Goal: Task Accomplishment & Management: Use online tool/utility

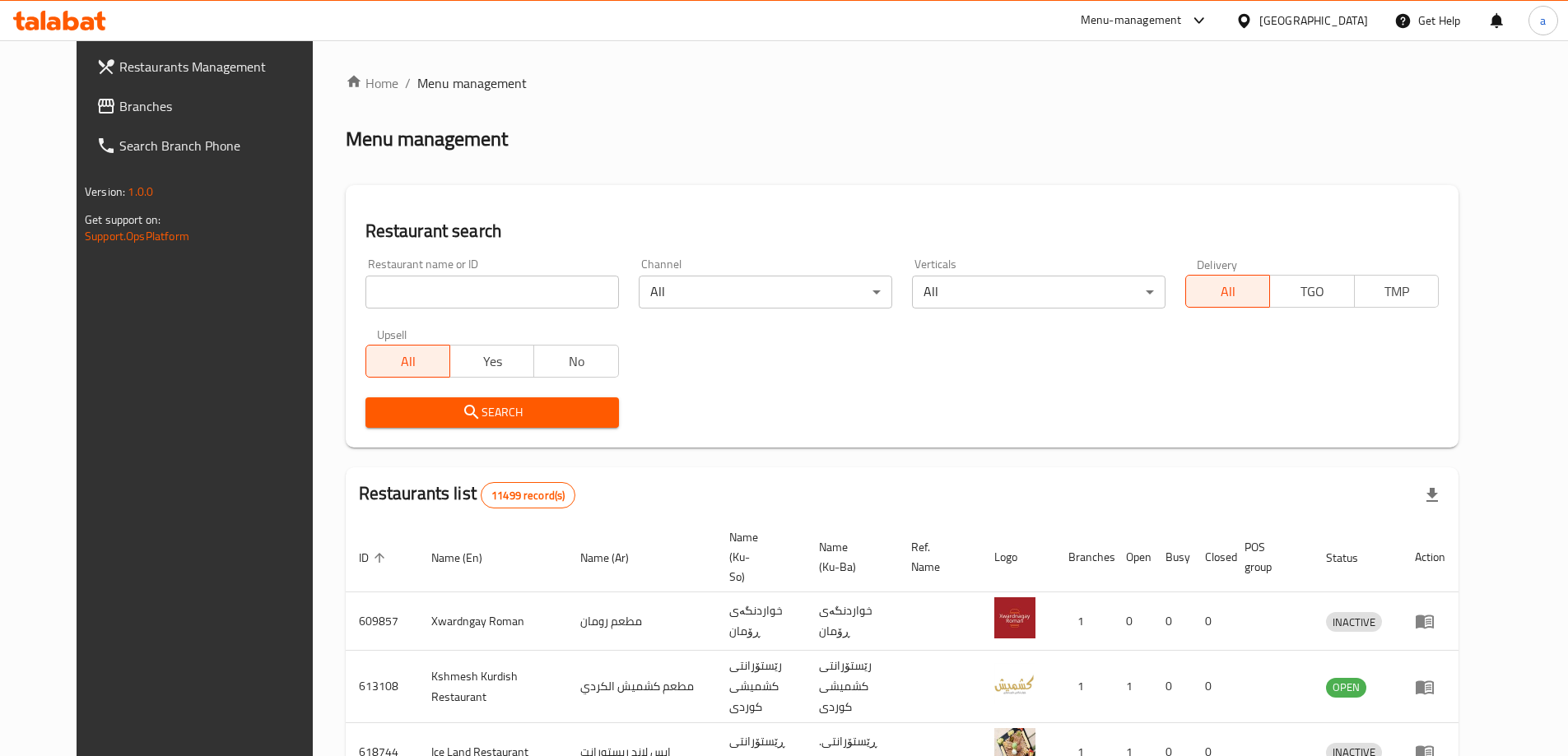
click at [84, 129] on link "Search Branch Phone" at bounding box center [211, 145] width 256 height 39
click at [119, 110] on span "Branches" at bounding box center [222, 106] width 206 height 20
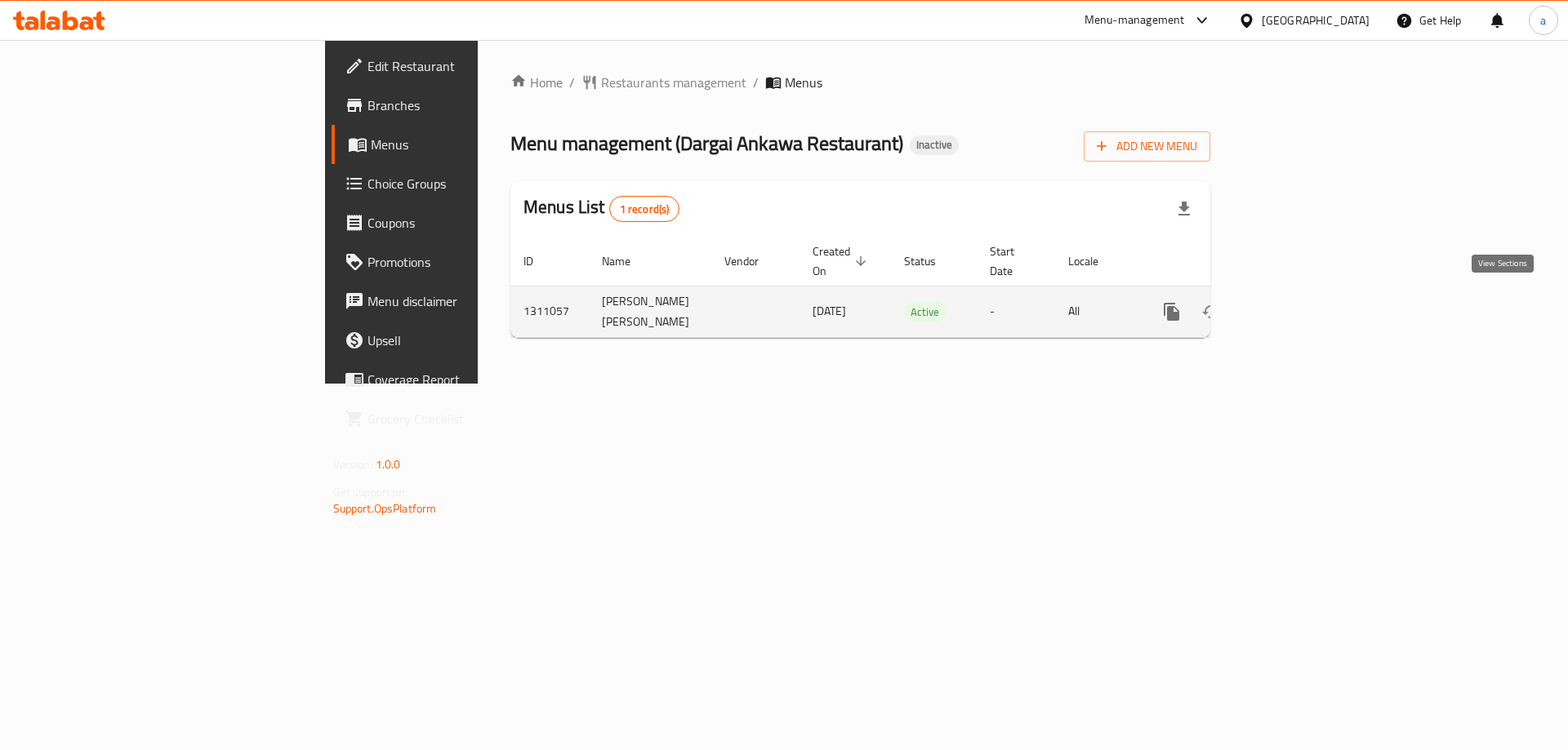
click at [1299, 305] on icon "enhanced table" at bounding box center [1290, 312] width 20 height 20
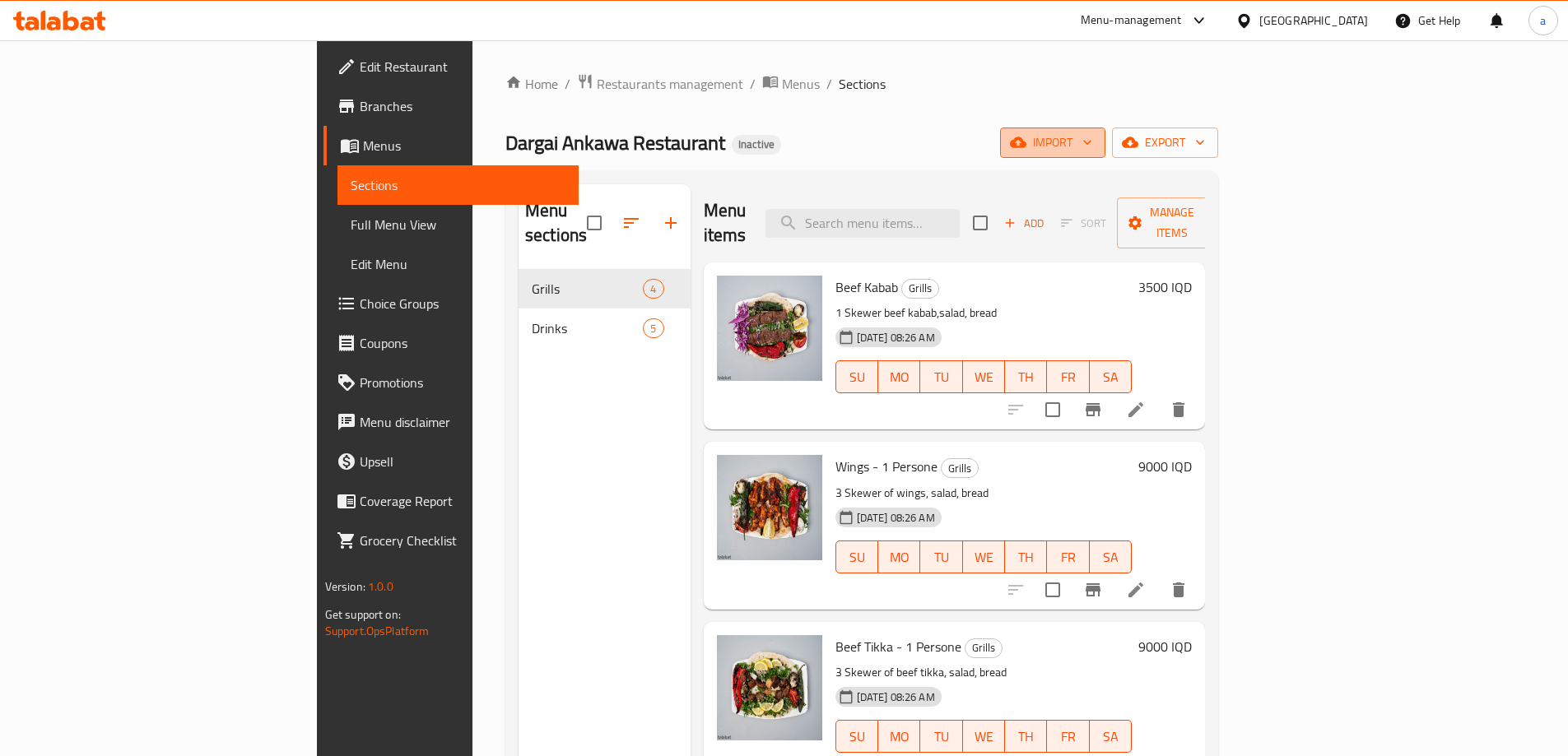
click at [1092, 141] on span "import" at bounding box center [1053, 142] width 79 height 20
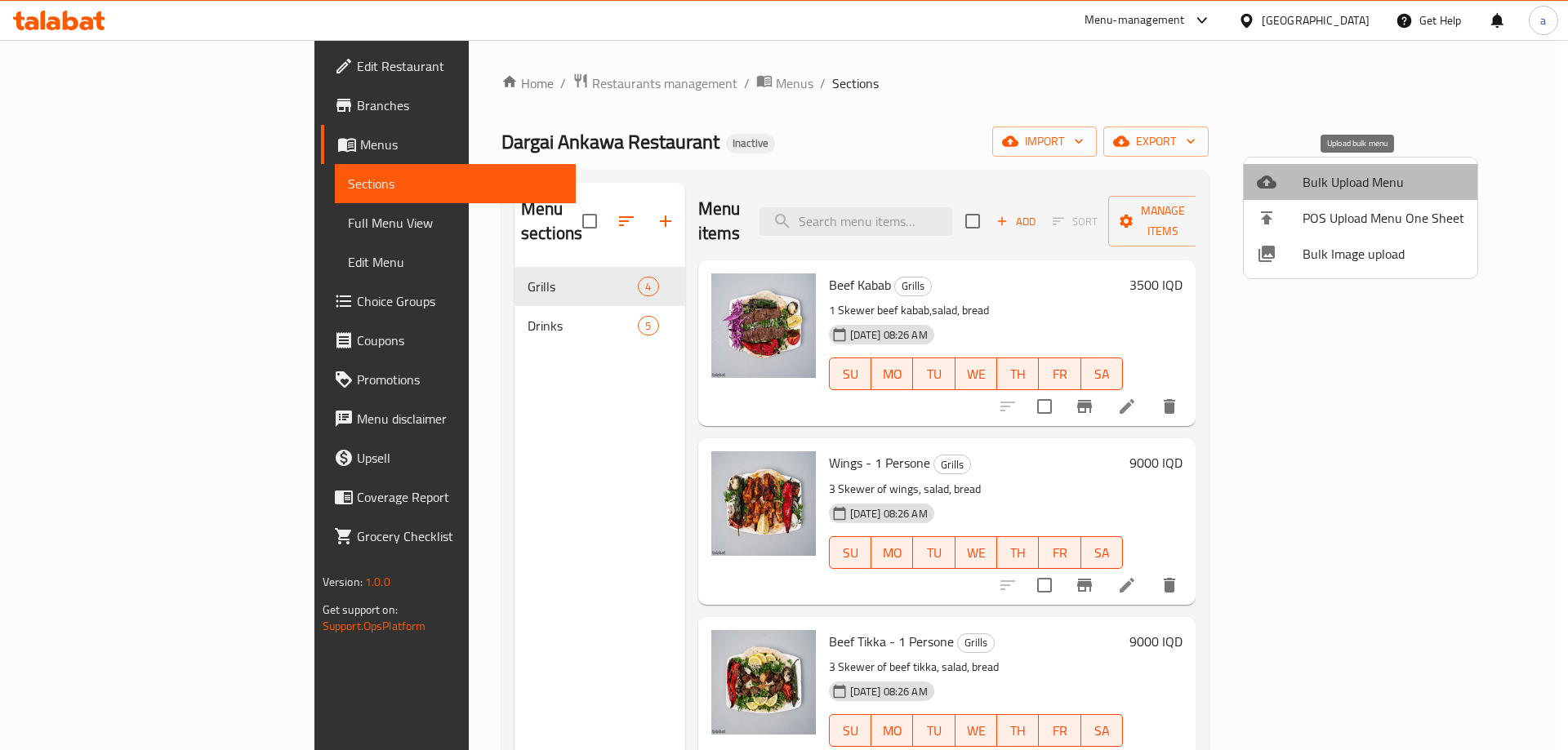
click at [1365, 179] on span "Bulk Upload Menu" at bounding box center [1384, 182] width 162 height 20
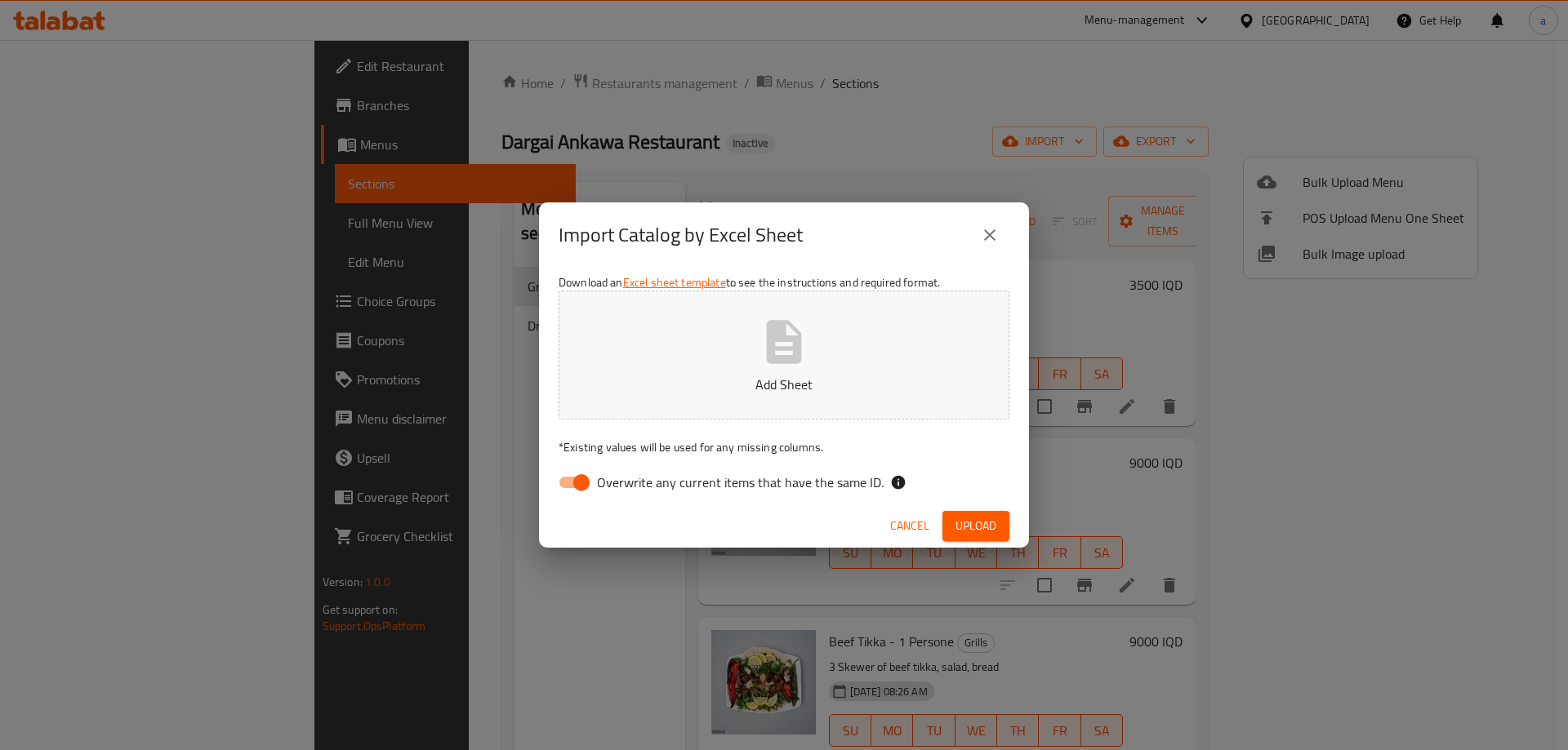
click at [627, 487] on span "Overwrite any current items that have the same ID." at bounding box center [740, 482] width 287 height 20
click at [627, 487] on input "Overwrite any current items that have the same ID." at bounding box center [581, 482] width 93 height 31
checkbox input "false"
click at [311, 749] on div "Import Catalog by Excel Sheet Download an Excel sheet template to see the instr…" at bounding box center [784, 375] width 1568 height 750
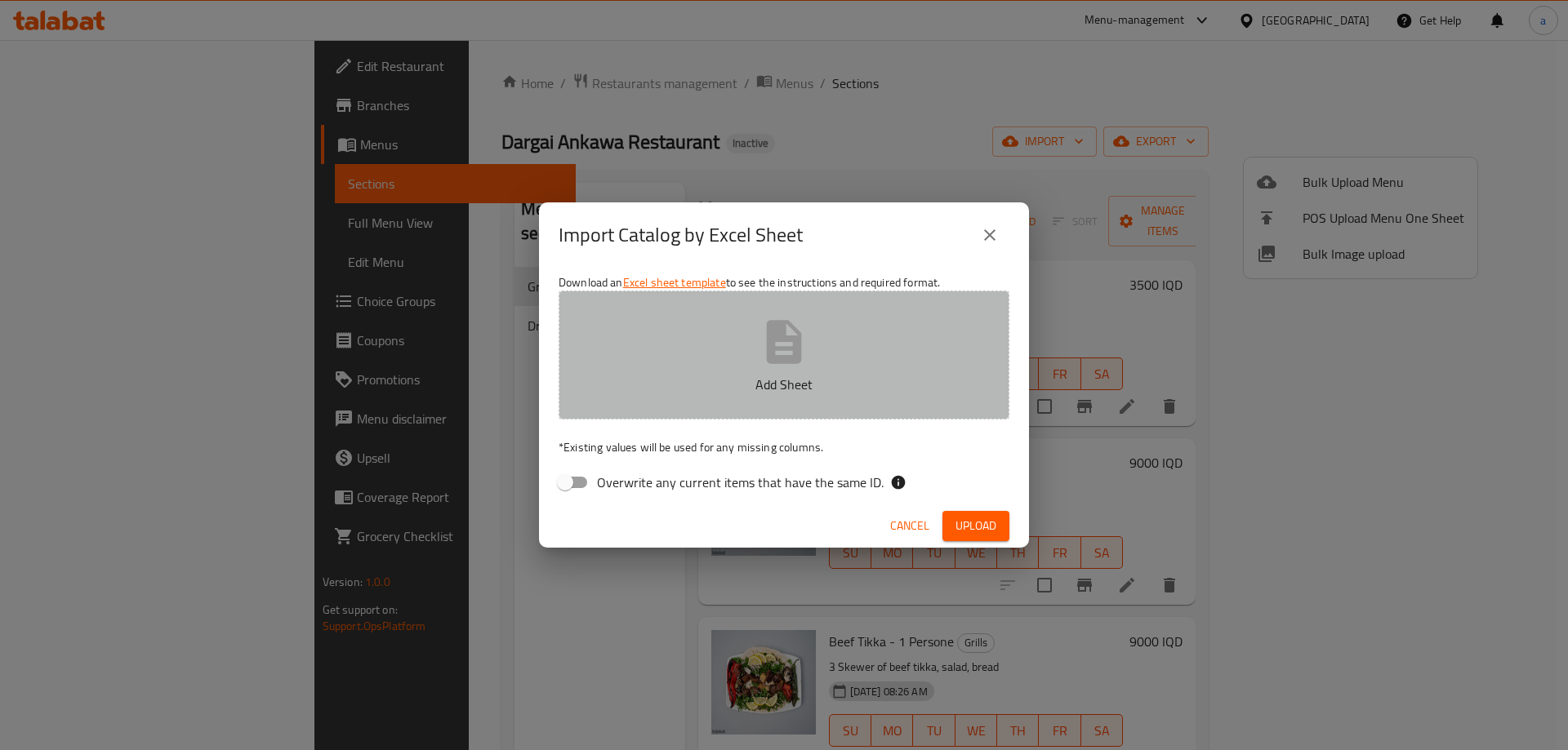
click at [840, 374] on button "Add Sheet" at bounding box center [784, 355] width 451 height 129
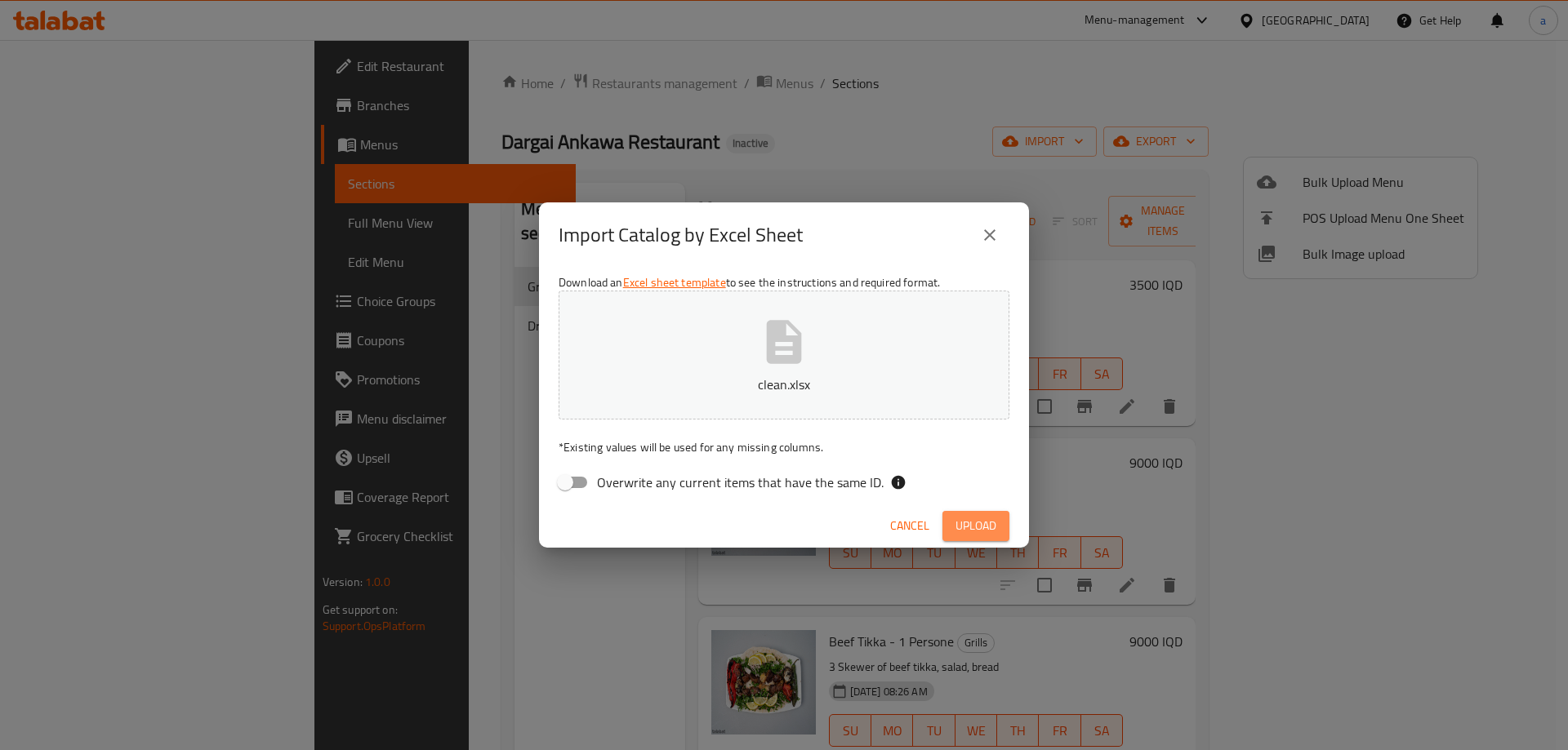
click at [976, 524] on span "Upload" at bounding box center [975, 525] width 41 height 20
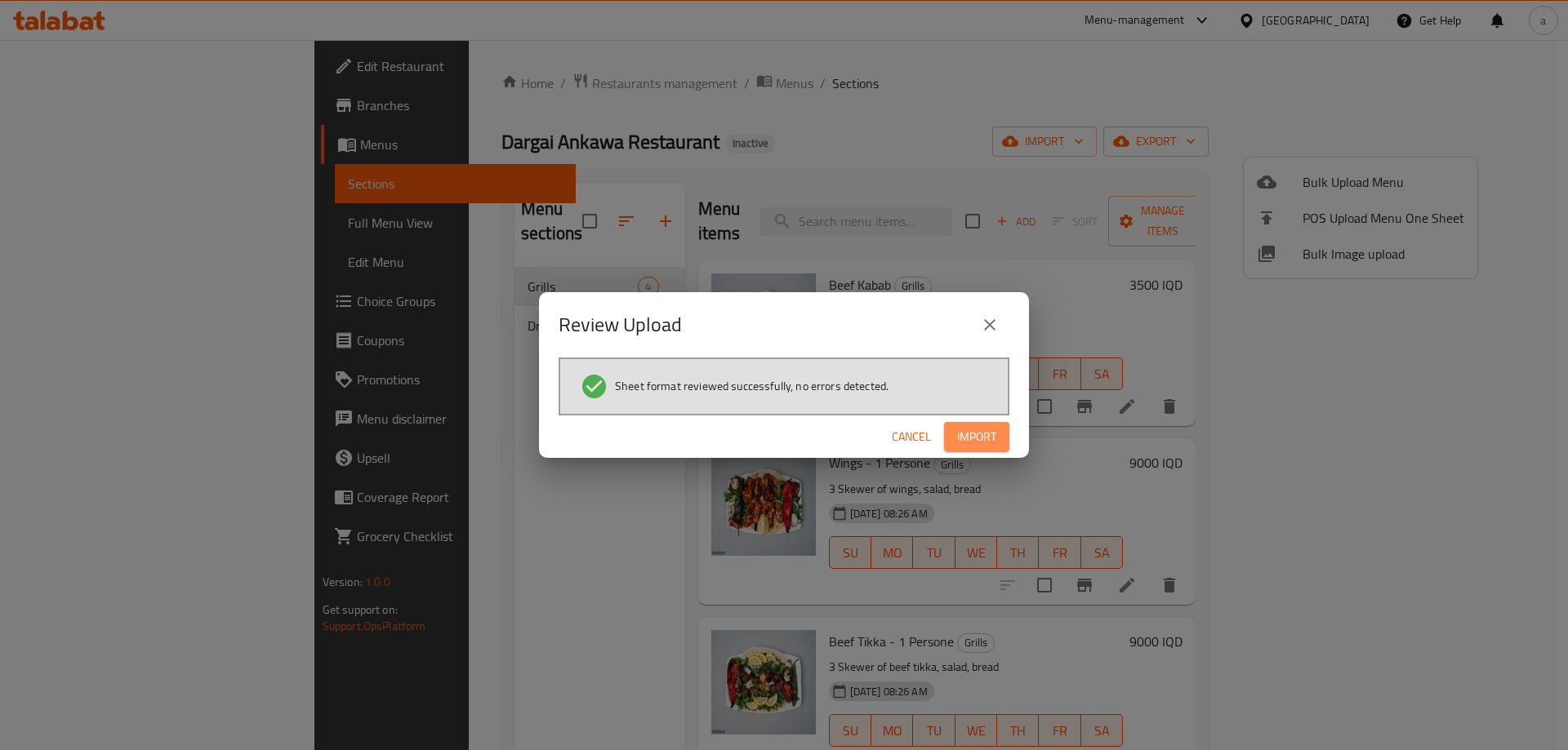
click at [988, 427] on span "Import" at bounding box center [976, 436] width 39 height 20
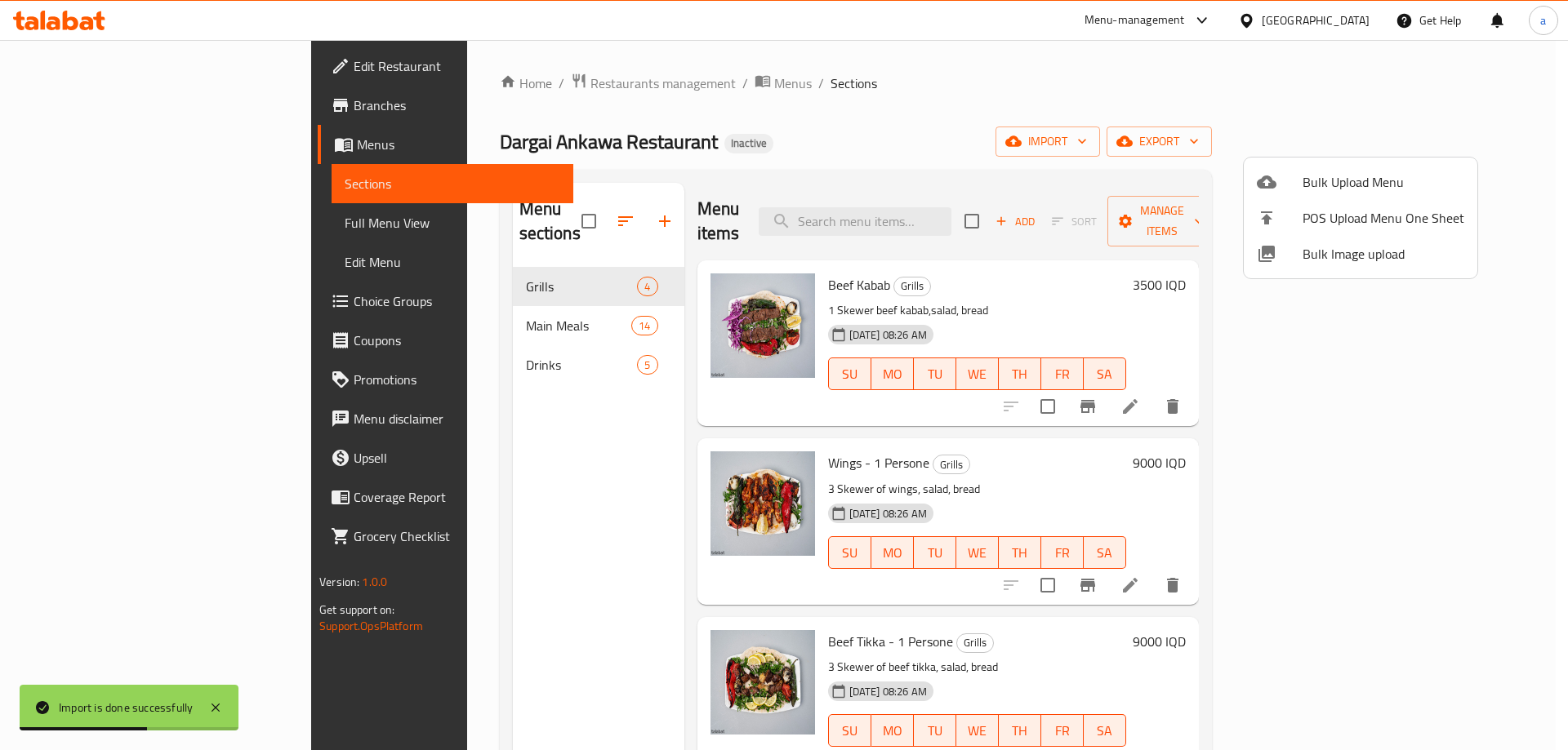
click at [397, 311] on div at bounding box center [784, 375] width 1568 height 750
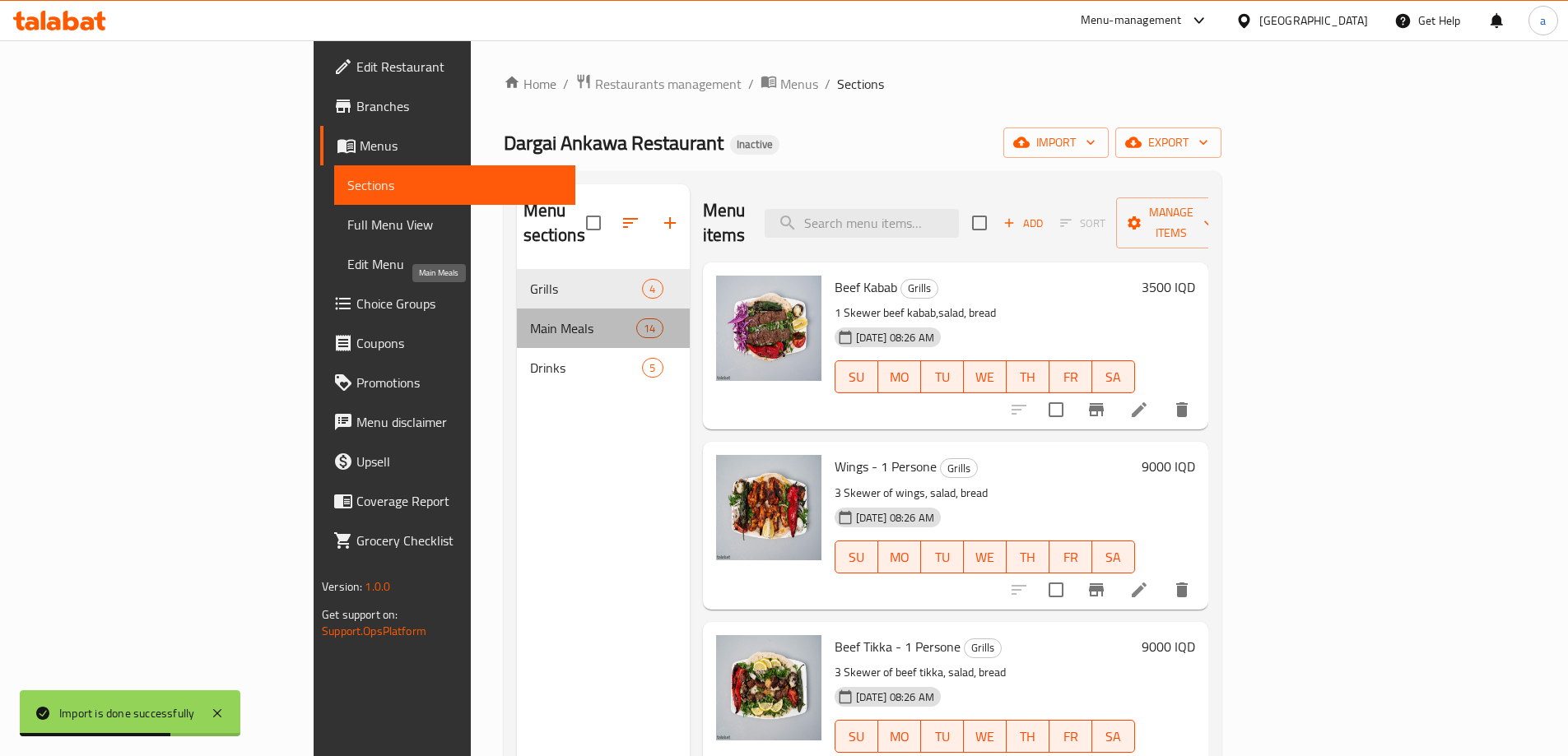
click at [530, 319] on span "Main Meals" at bounding box center [583, 329] width 107 height 20
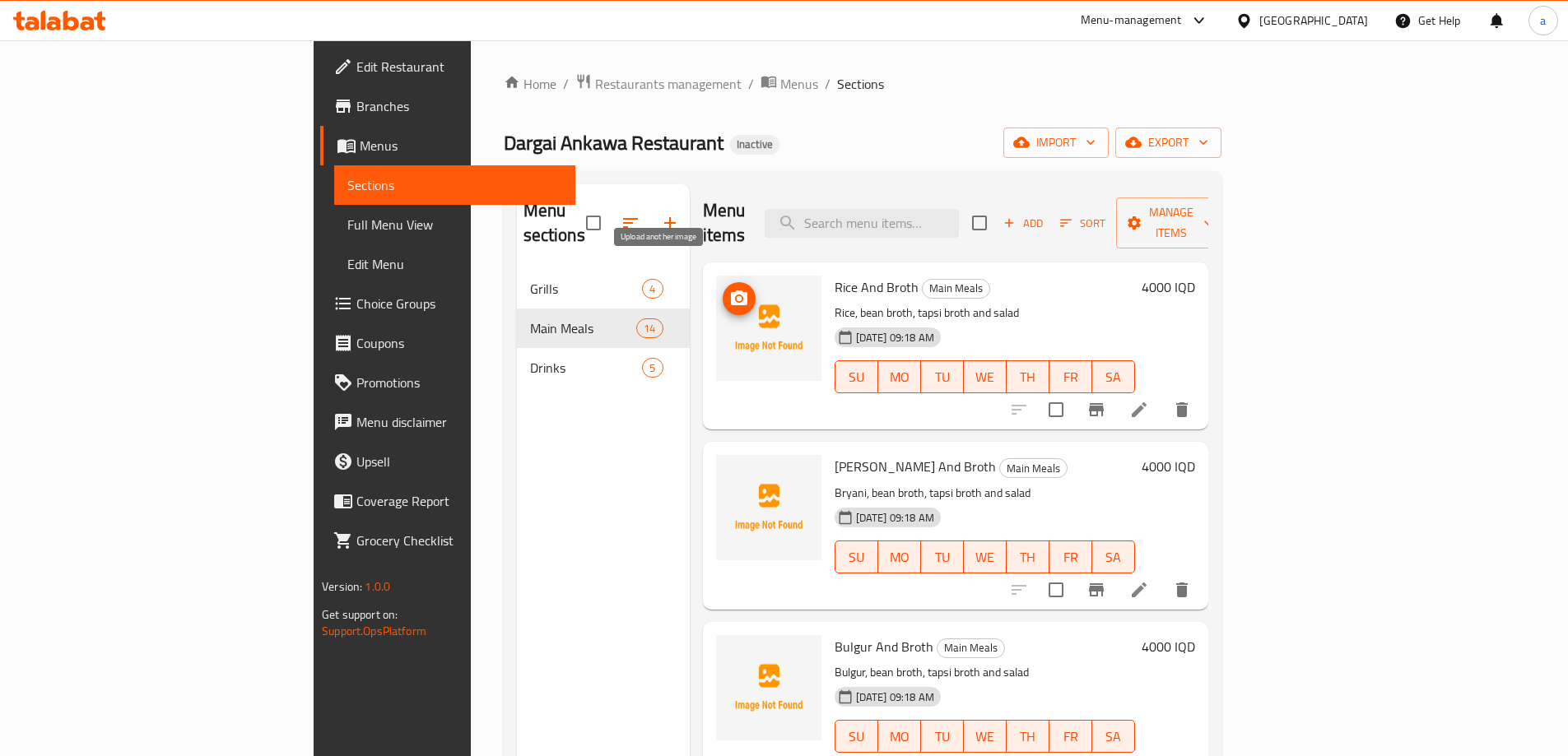
click at [731, 290] on icon "upload picture" at bounding box center [739, 297] width 16 height 14
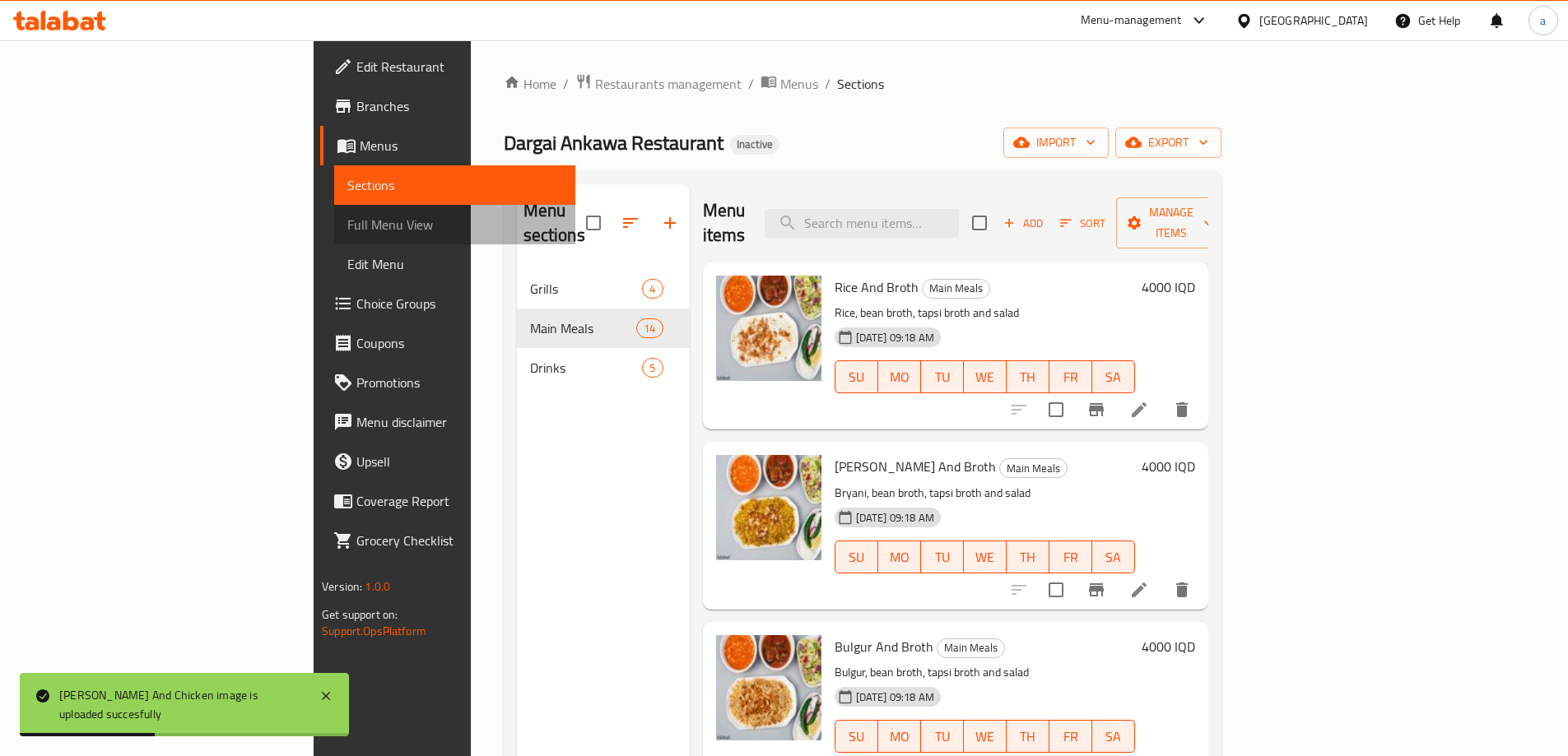
click at [334, 239] on link "Full Menu View" at bounding box center [454, 224] width 241 height 39
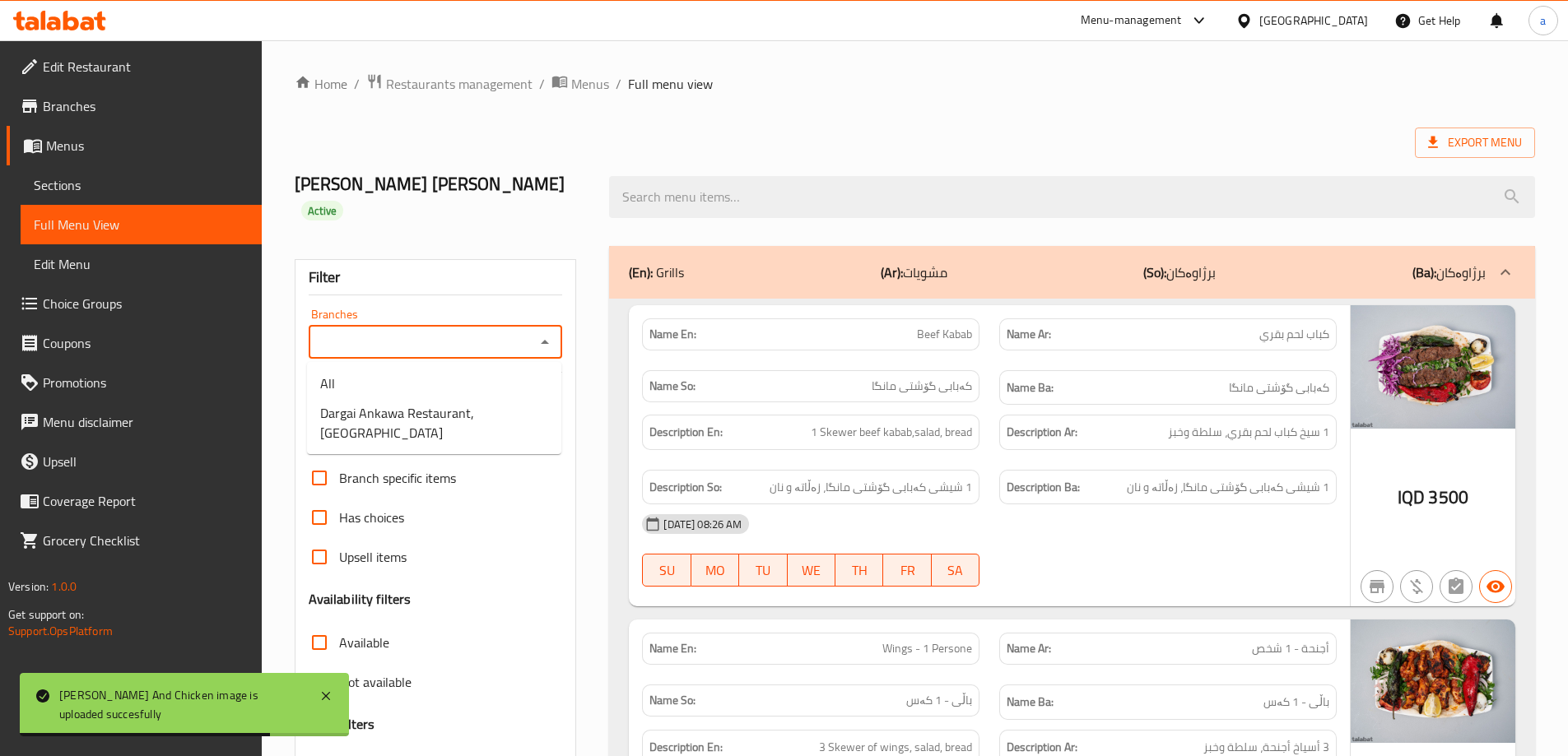
click at [526, 348] on input "Branches" at bounding box center [422, 342] width 217 height 23
click at [472, 411] on span "Dargai Ankawa Restaurant,[GEOGRAPHIC_DATA]" at bounding box center [433, 423] width 228 height 39
type input "Dargai Ankawa Restaurant,[GEOGRAPHIC_DATA]"
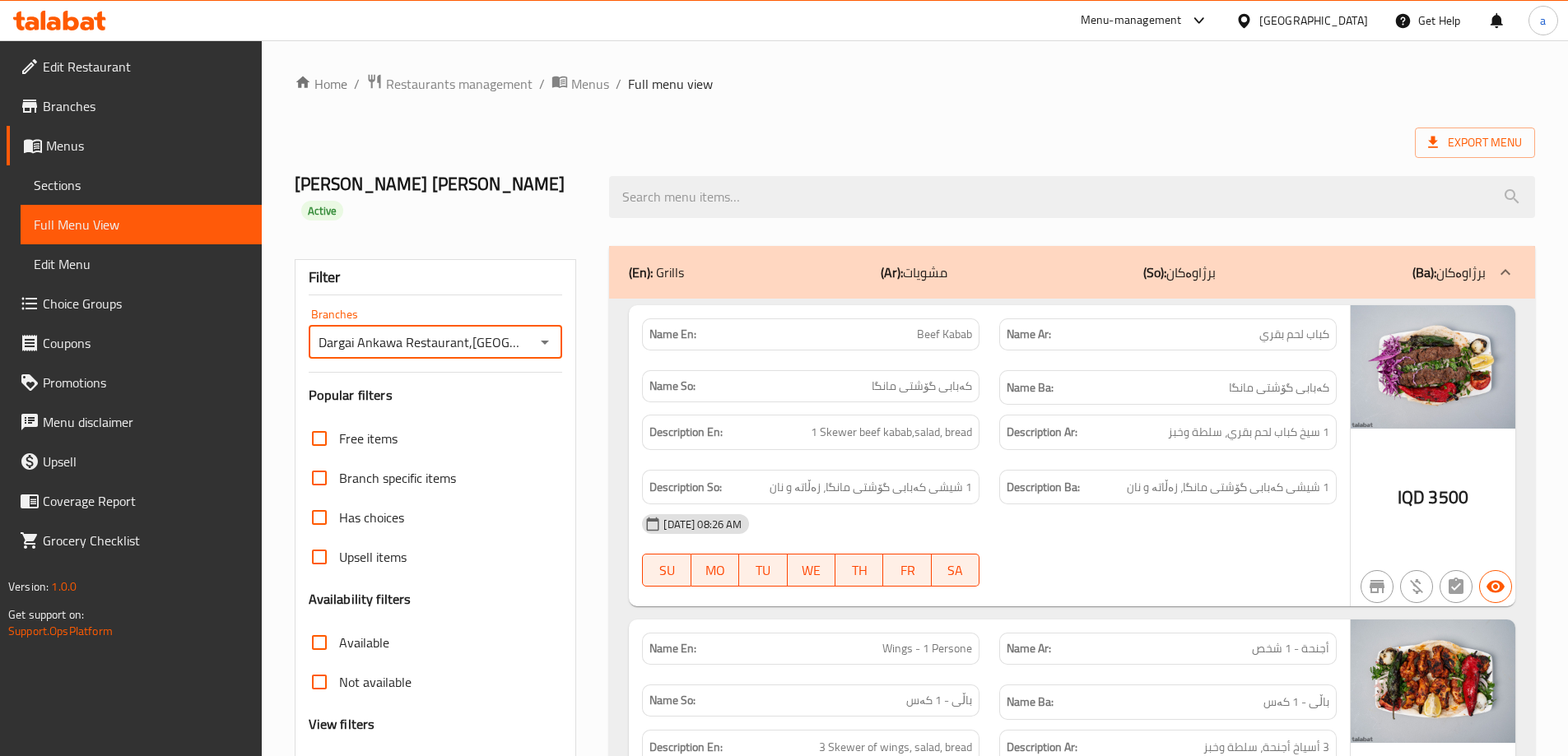
click at [938, 282] on p "(Ar): مشويات" at bounding box center [914, 272] width 66 height 20
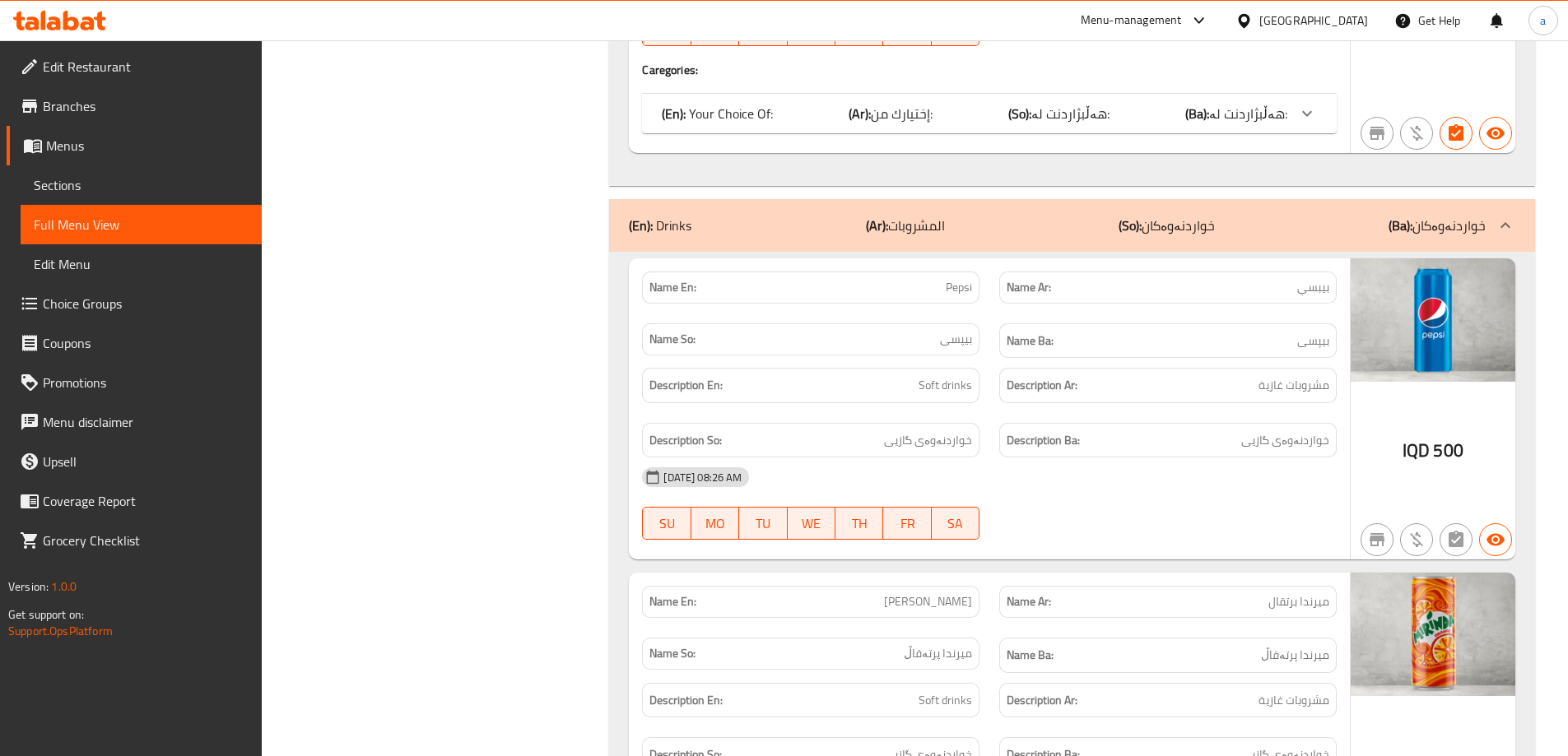
scroll to position [5045, 0]
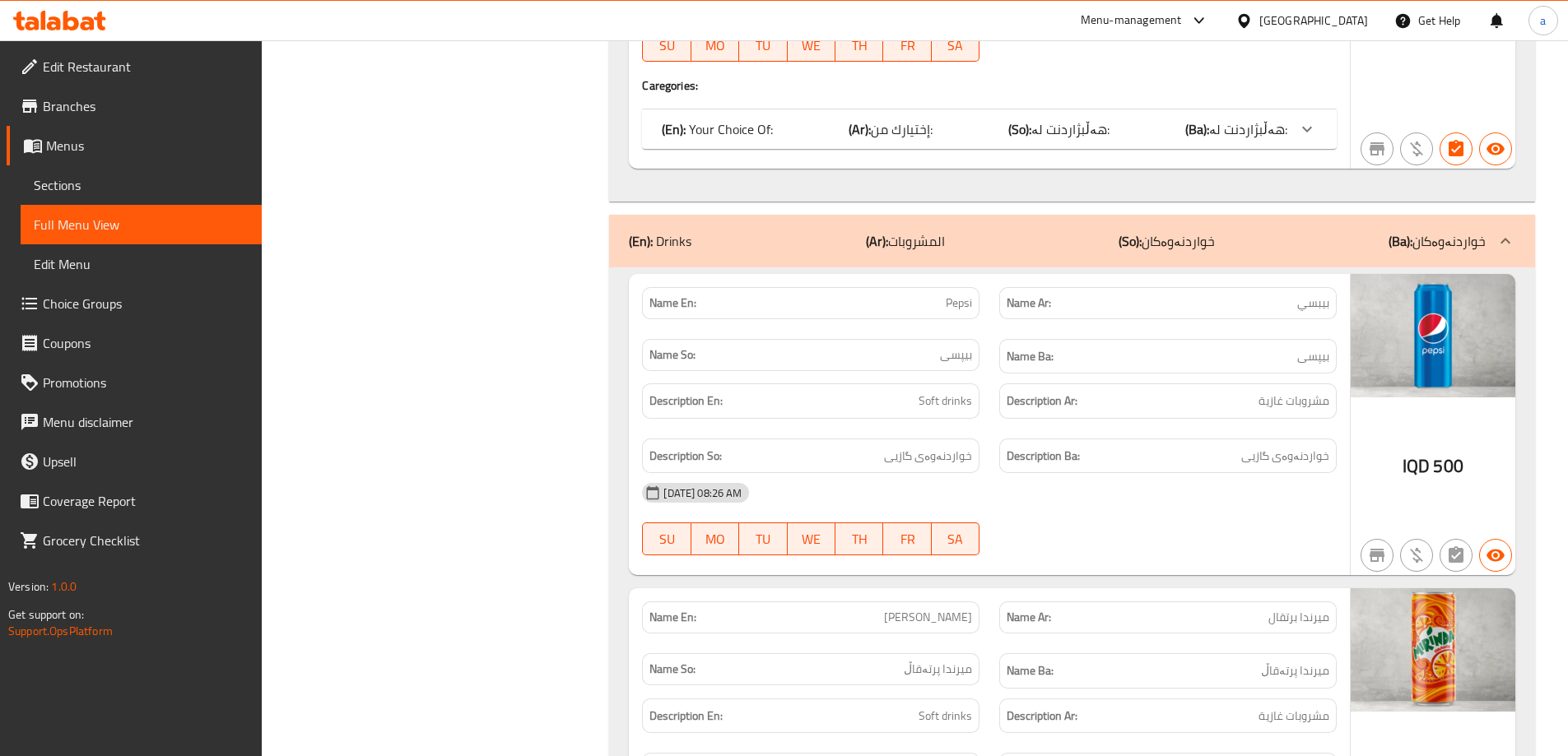
click at [1337, 215] on div "(En): Drinks (Ar): المشروبات (So): خواردنەوەکان (Ba): خواردنەوەکان" at bounding box center [1072, 241] width 926 height 53
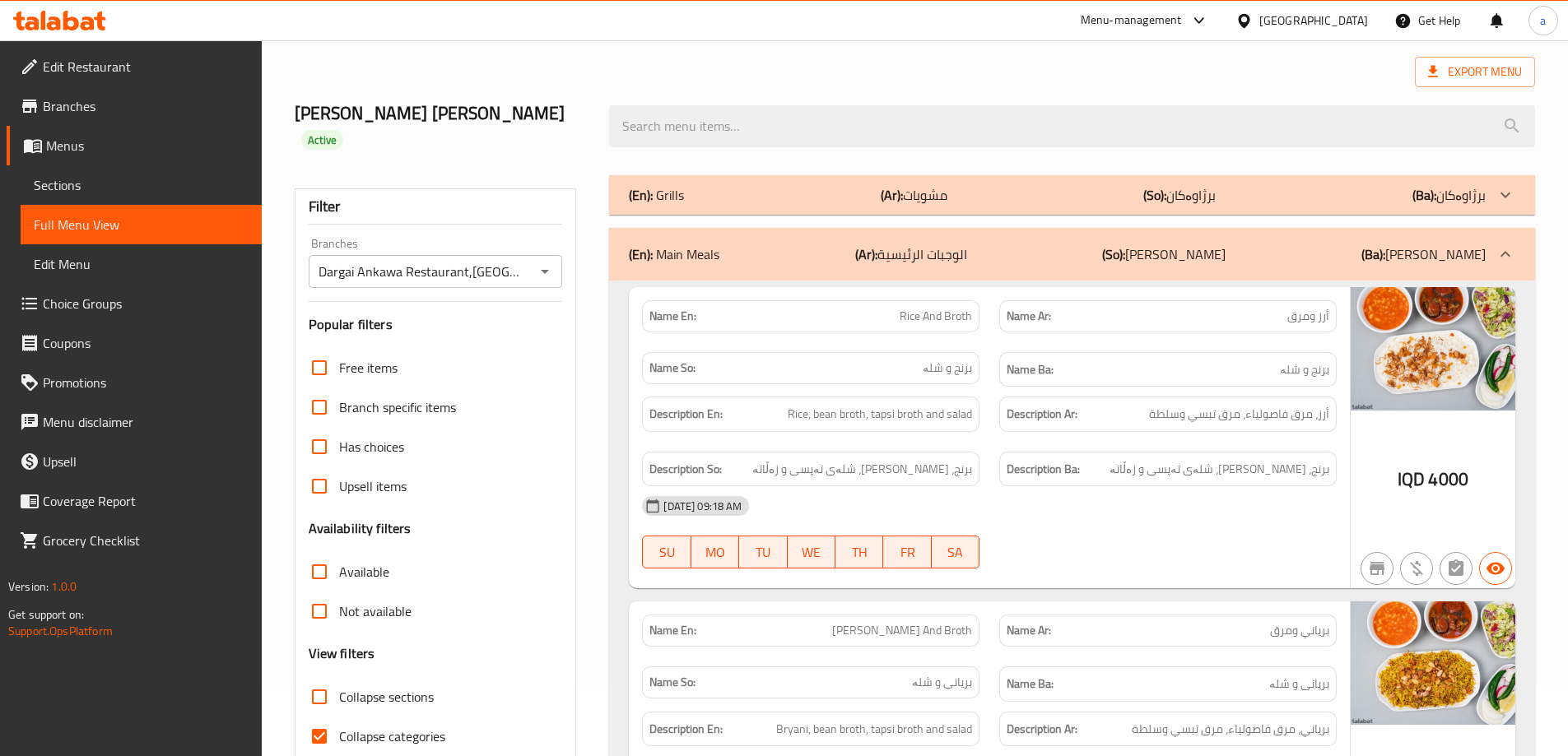
scroll to position [318, 0]
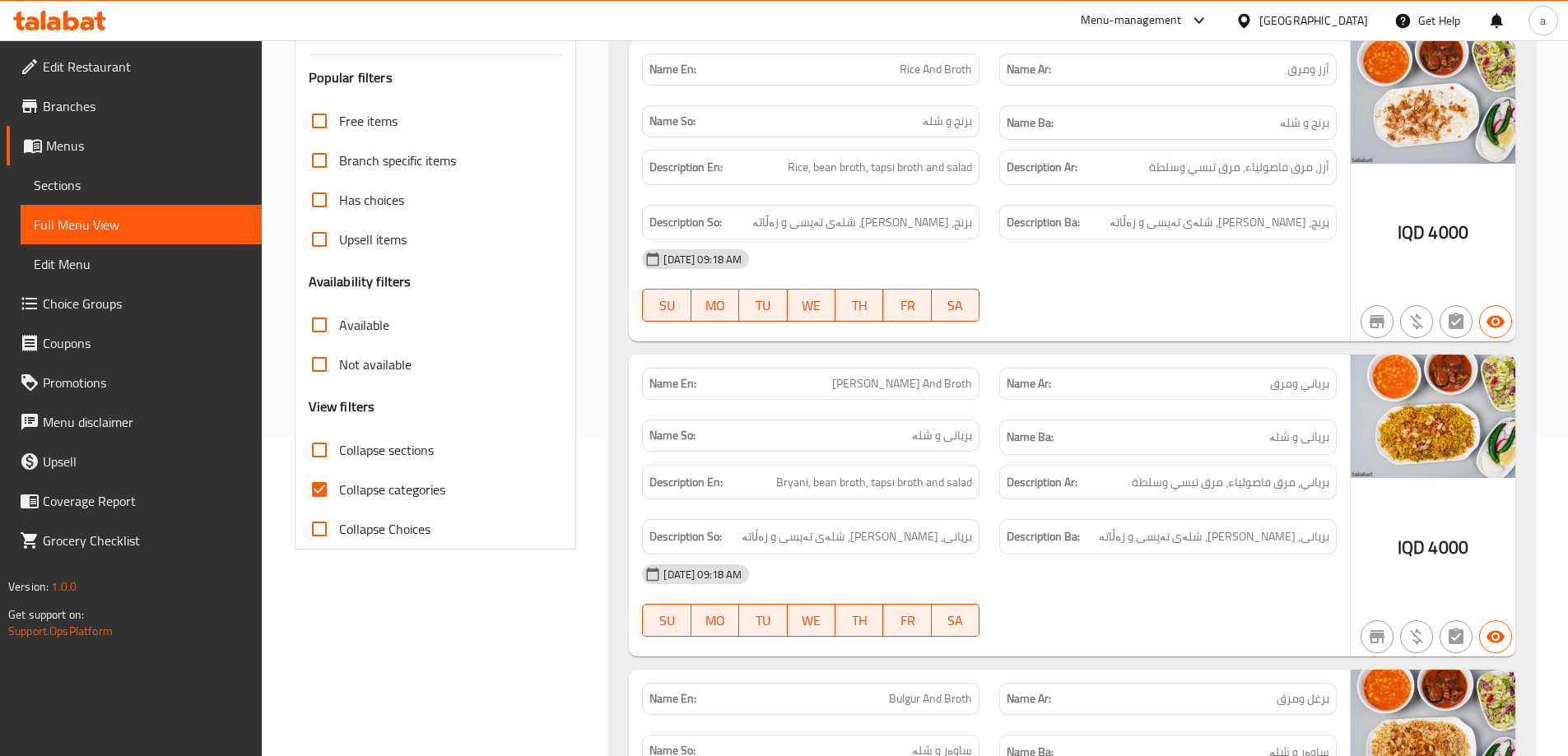
click at [394, 493] on span "Collapse categories" at bounding box center [392, 489] width 107 height 20
click at [339, 493] on input "Collapse categories" at bounding box center [319, 489] width 39 height 39
checkbox input "false"
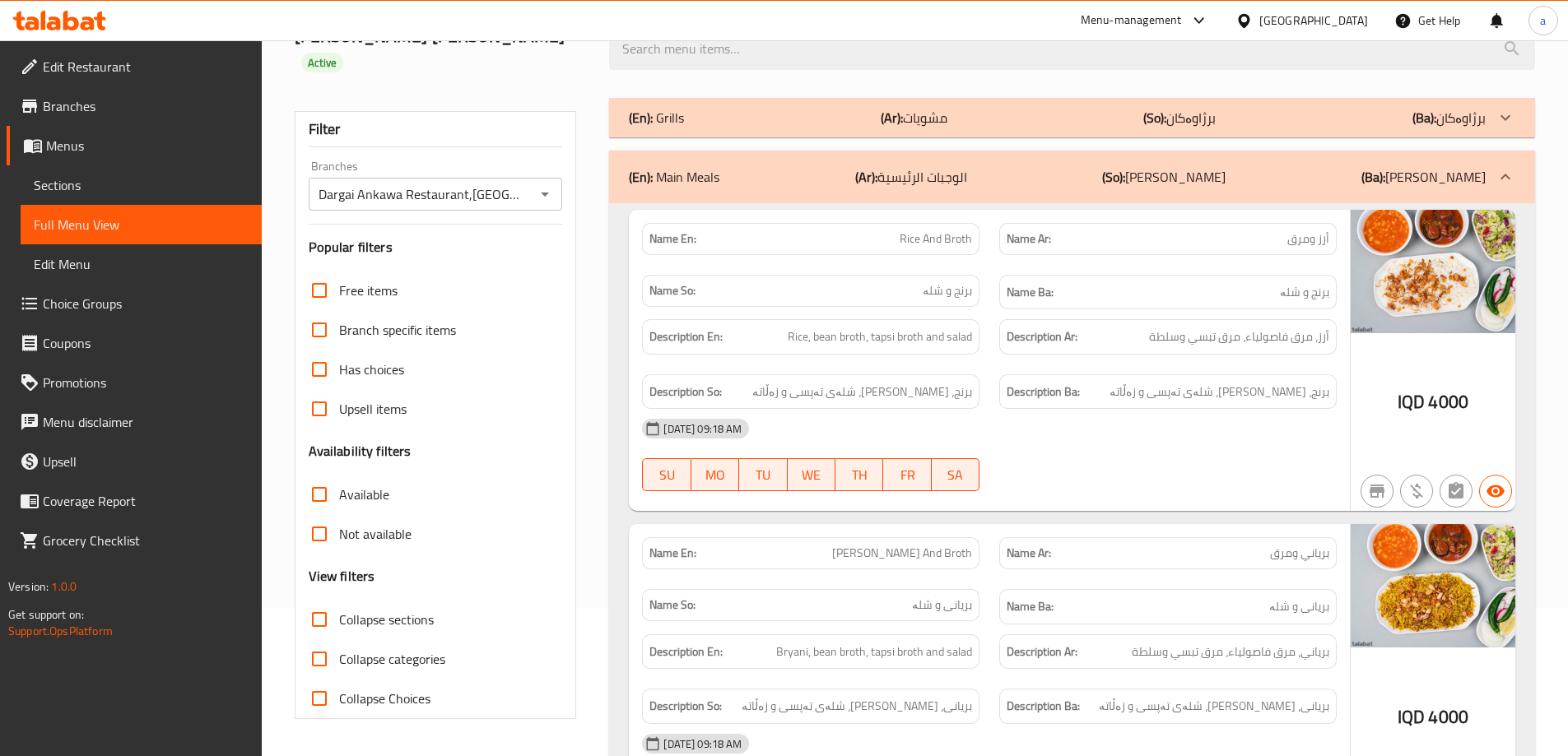
scroll to position [0, 0]
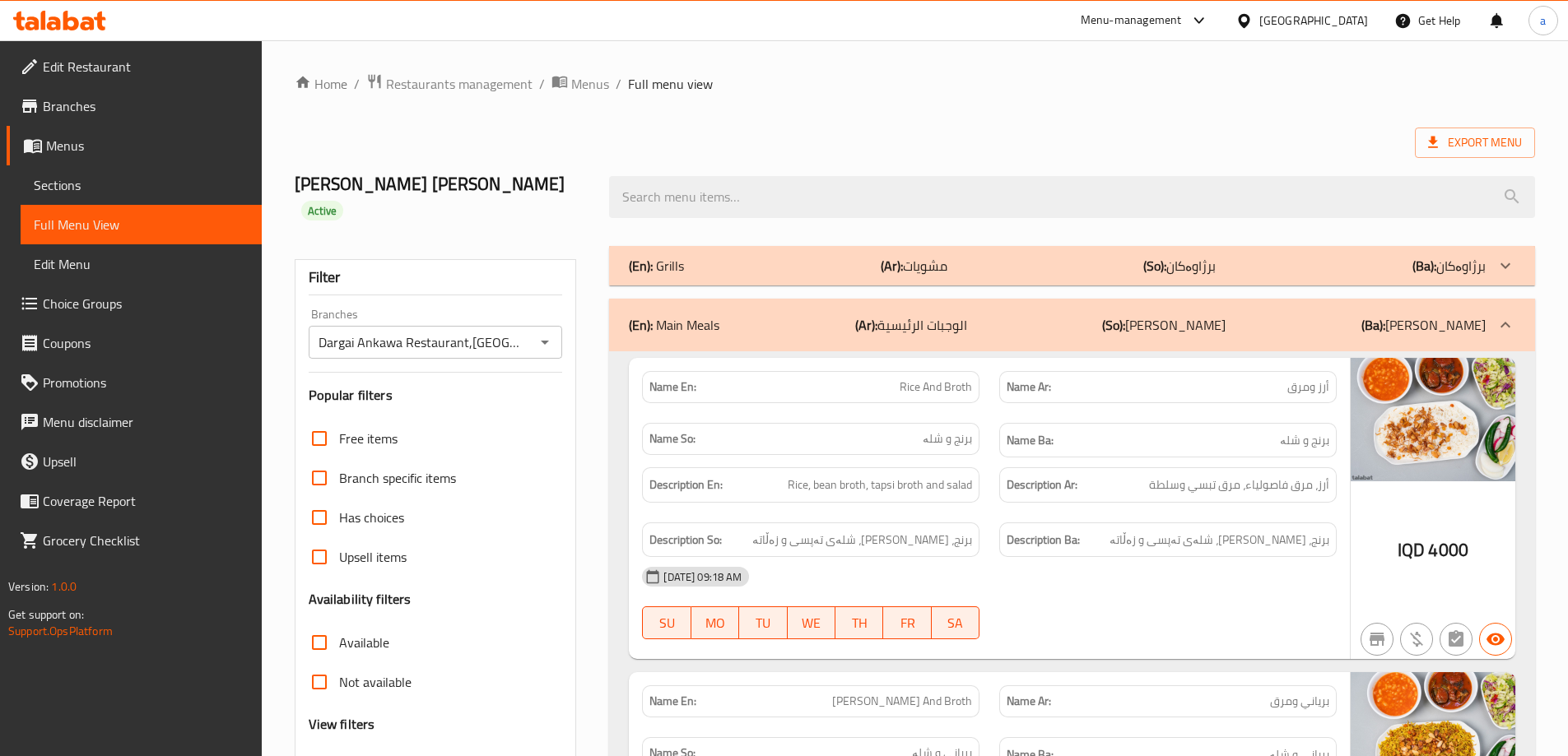
click at [1205, 280] on div "(En): Grills (Ar): مشويات (So): برژاوەکان (Ba): برژاوەکان" at bounding box center [1072, 265] width 926 height 39
